Goal: Information Seeking & Learning: Learn about a topic

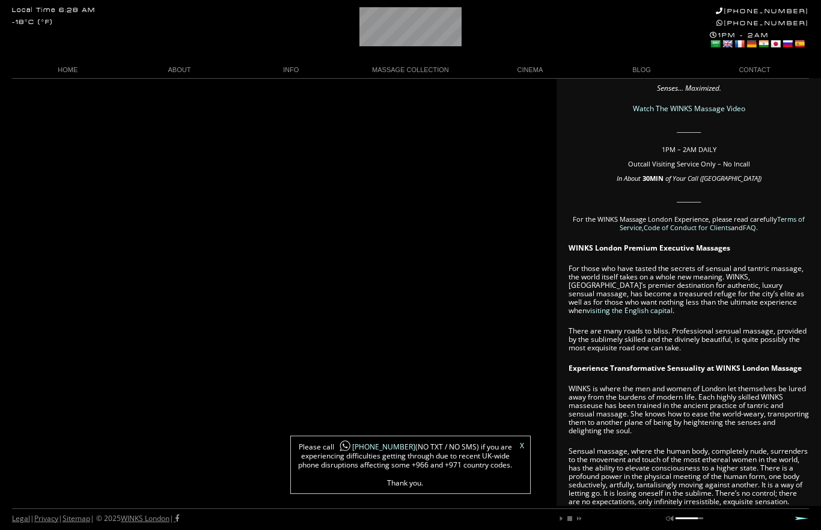
scroll to position [152, 0]
click at [170, 82] on link "The WINKS Way" at bounding box center [179, 87] width 102 height 16
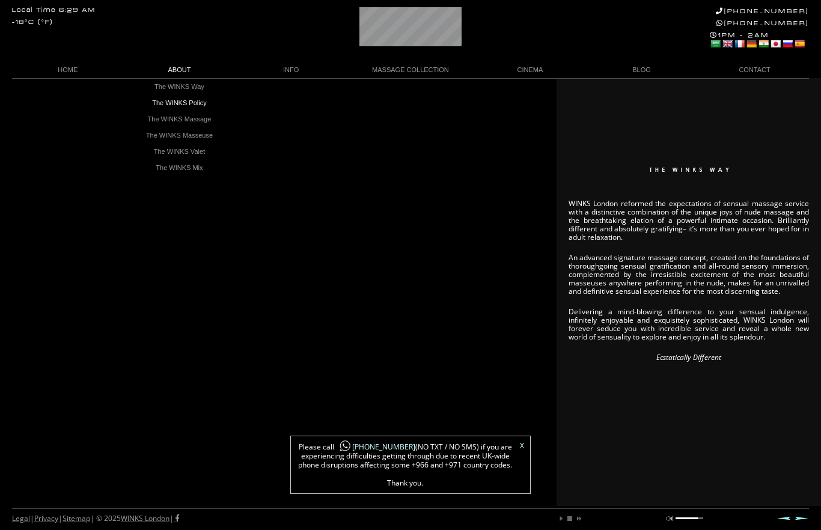
click at [159, 106] on link "The WINKS Policy" at bounding box center [179, 103] width 102 height 16
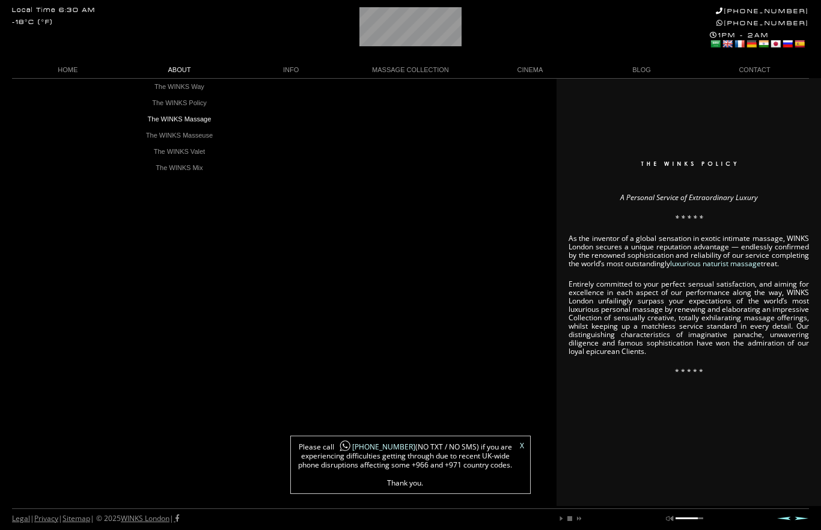
click at [154, 118] on link "The WINKS Massage" at bounding box center [179, 119] width 102 height 16
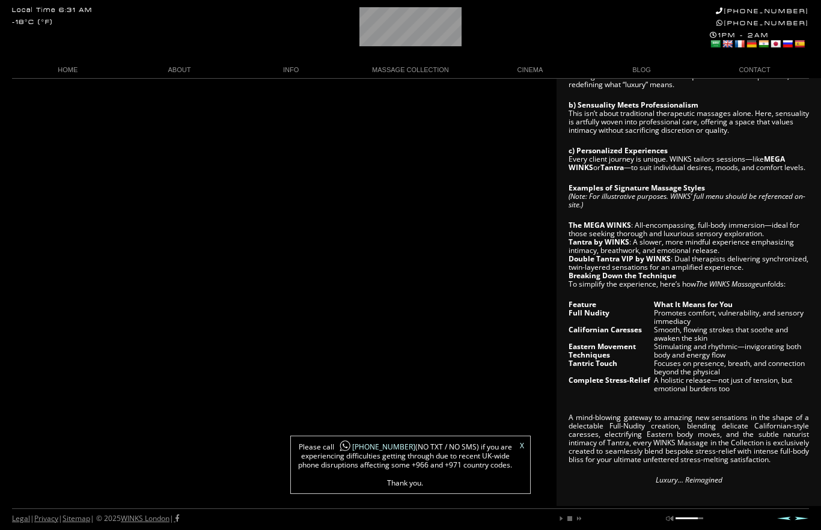
scroll to position [380, 0]
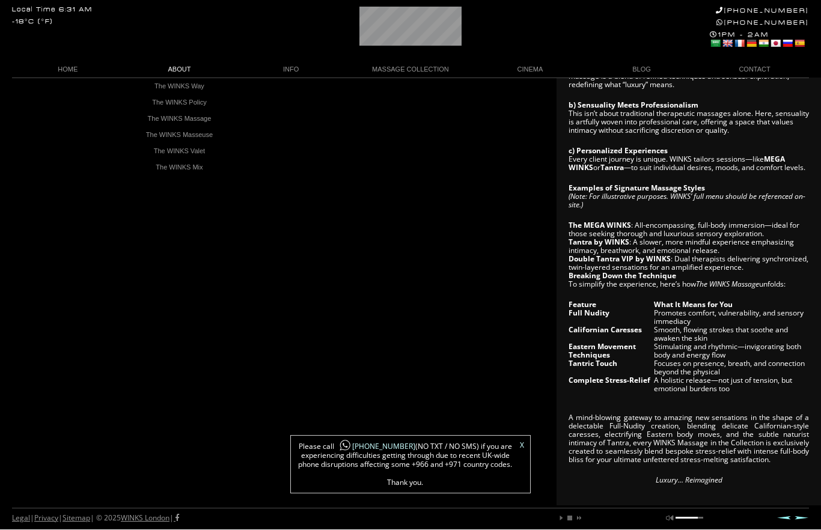
click at [150, 133] on link "The WINKS Masseuse" at bounding box center [179, 135] width 102 height 16
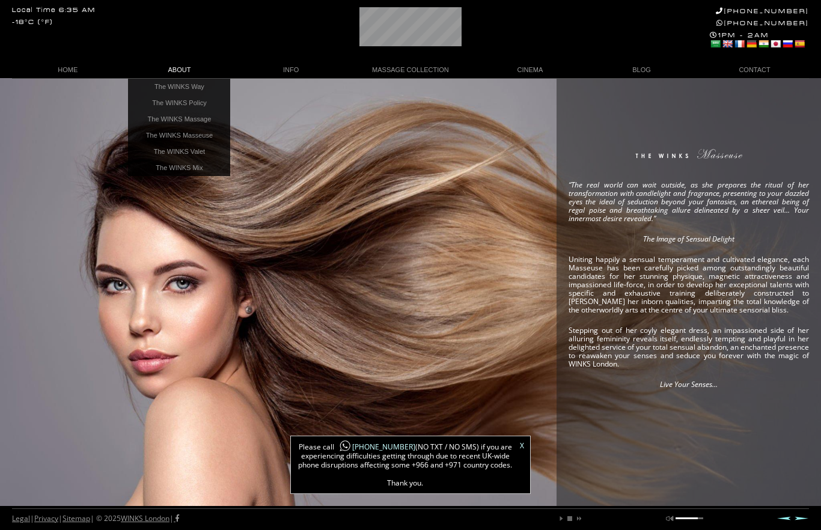
click at [154, 150] on link "The WINKS Valet" at bounding box center [179, 152] width 102 height 16
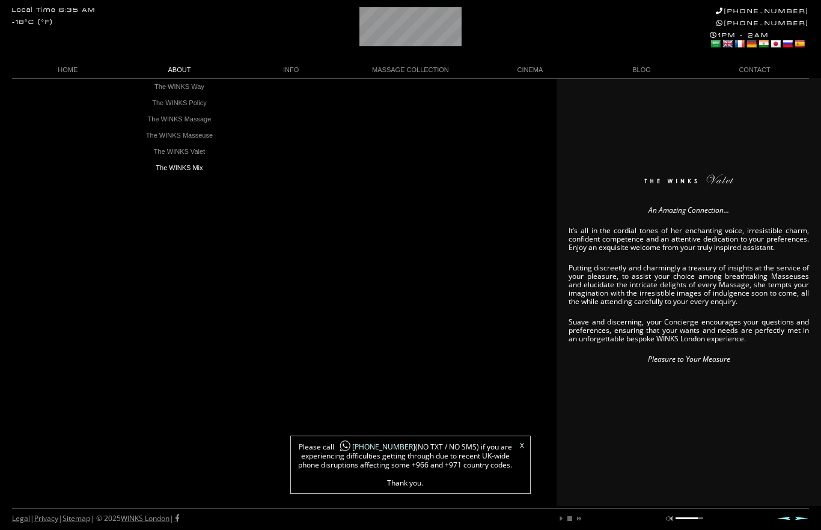
click at [170, 167] on link "The WINKS Mix" at bounding box center [179, 168] width 102 height 16
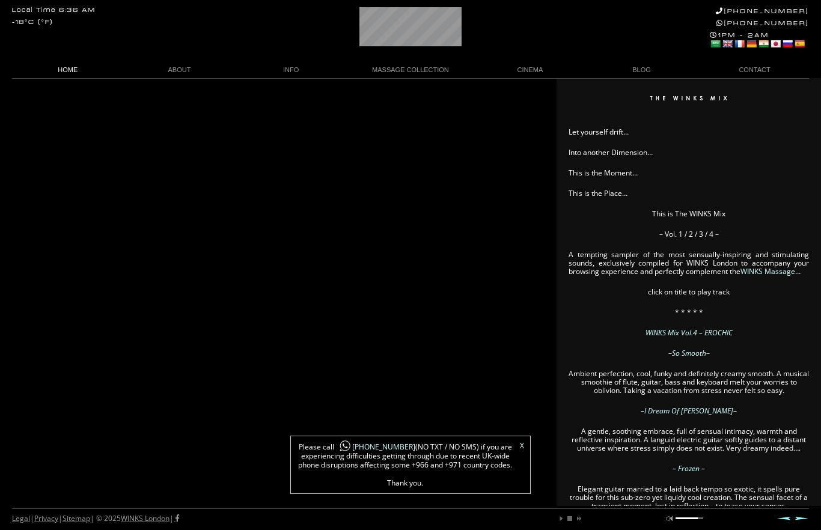
click at [60, 69] on link "HOME" at bounding box center [68, 70] width 112 height 16
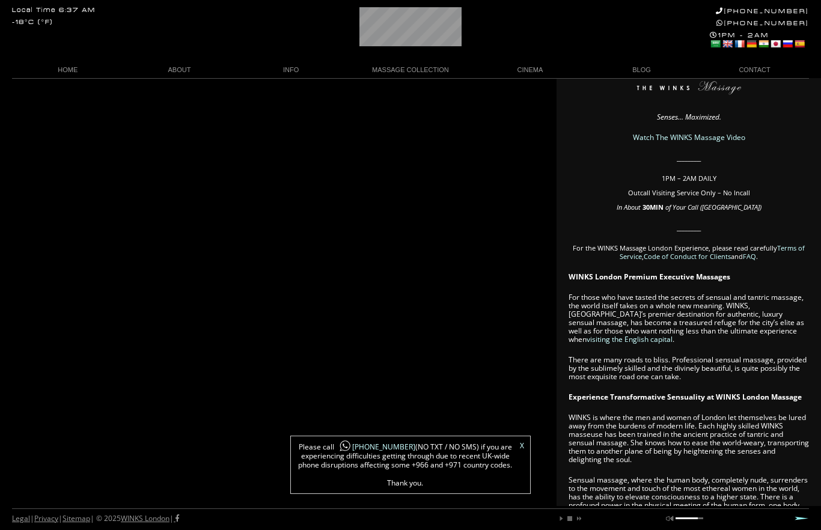
scroll to position [122, 0]
click at [278, 82] on link "Terms of Enjoyment" at bounding box center [291, 87] width 102 height 16
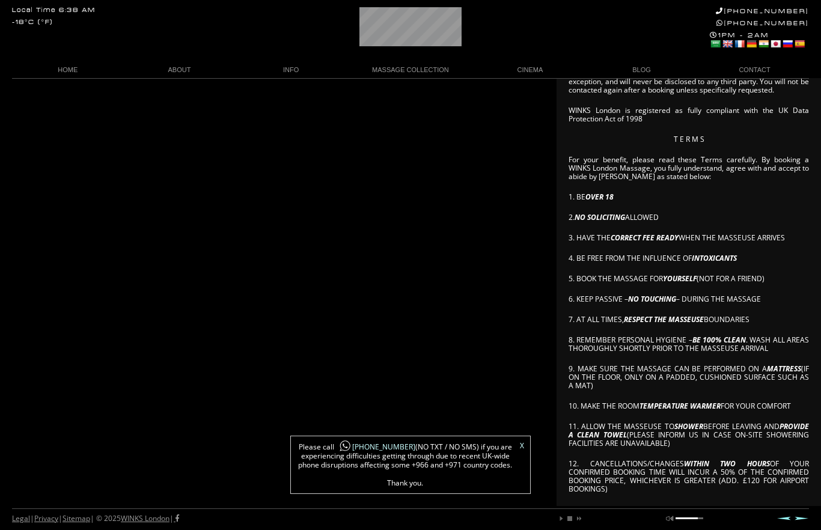
scroll to position [128, 0]
click at [521, 82] on link "WINKS Massage Video" at bounding box center [530, 87] width 102 height 16
